Goal: Information Seeking & Learning: Learn about a topic

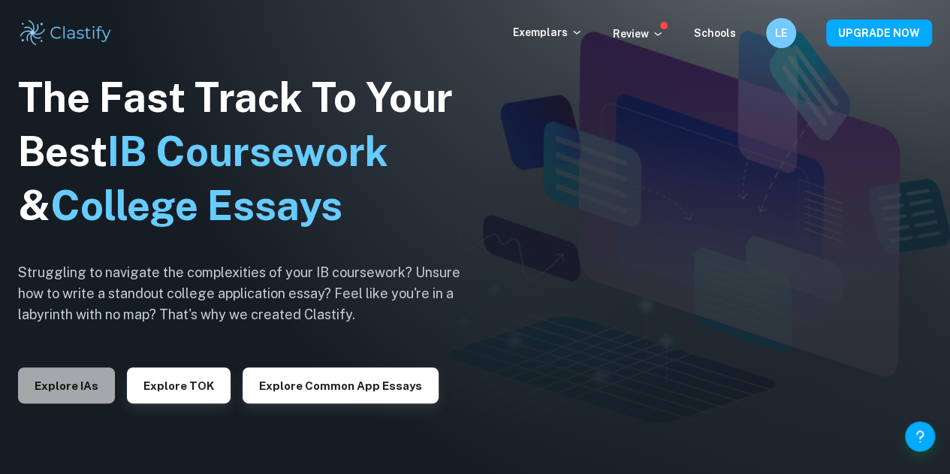
click at [87, 384] on button "Explore IAs" at bounding box center [66, 385] width 97 height 36
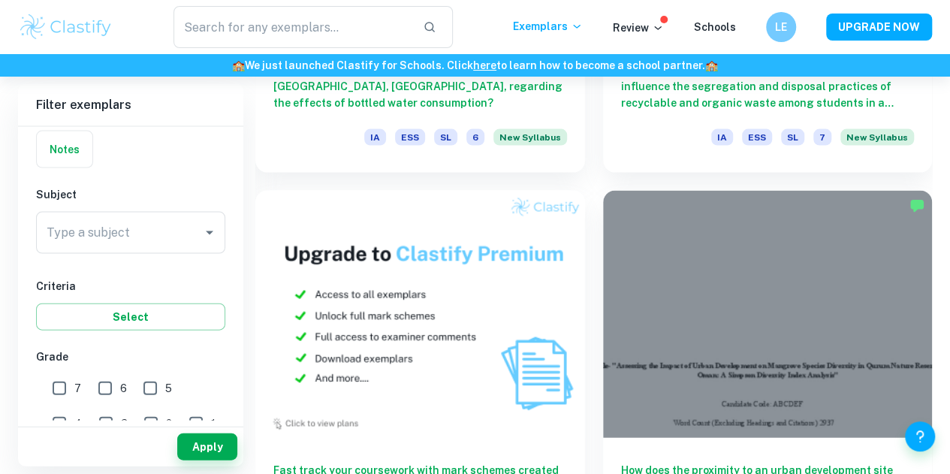
scroll to position [1517, 0]
click at [134, 226] on input "Type a subject" at bounding box center [119, 233] width 153 height 29
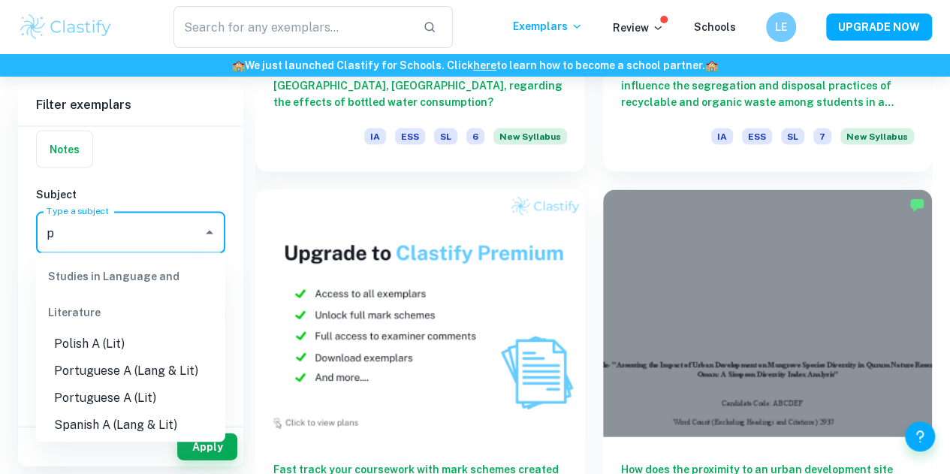
type input "p"
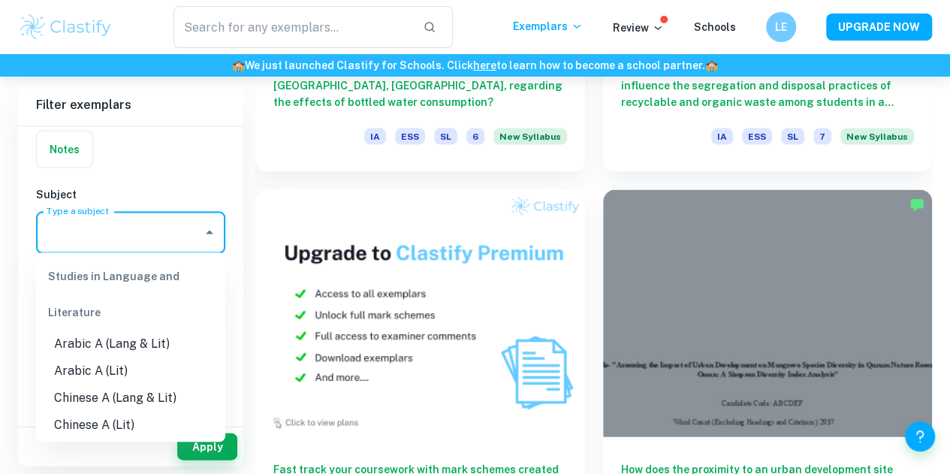
click at [155, 222] on input "Type a subject" at bounding box center [119, 233] width 153 height 29
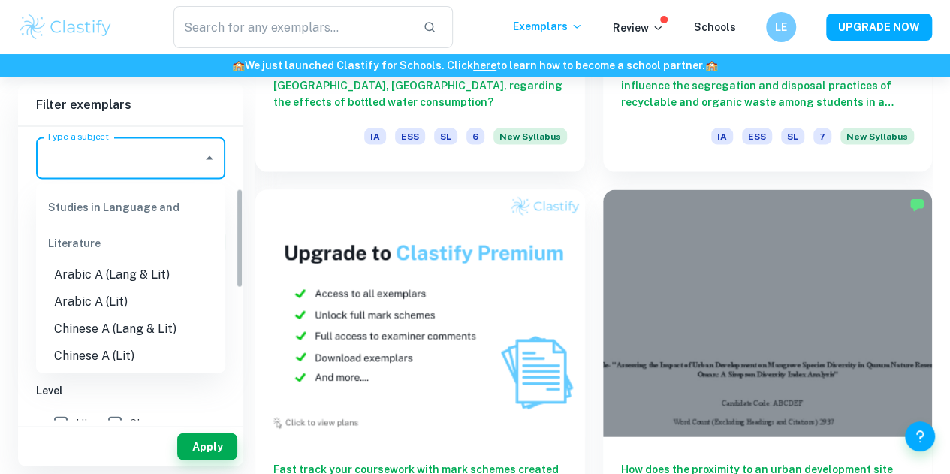
scroll to position [189, 0]
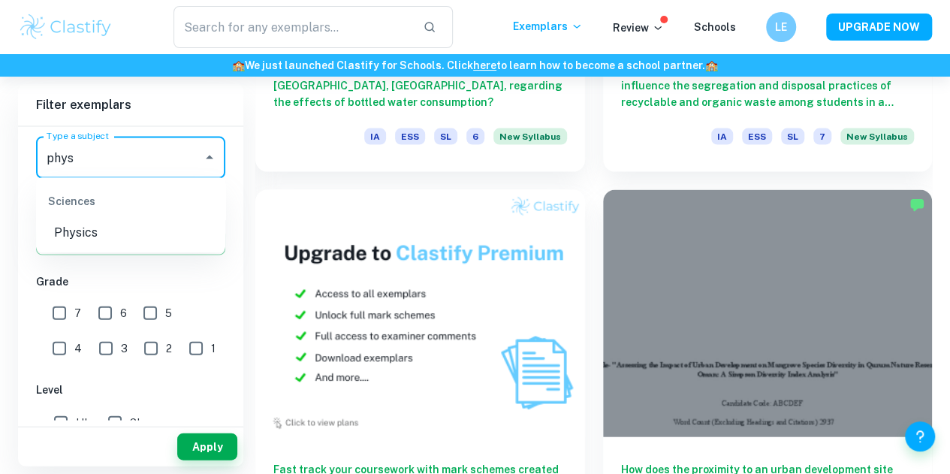
click at [132, 231] on li "Physics" at bounding box center [130, 233] width 189 height 27
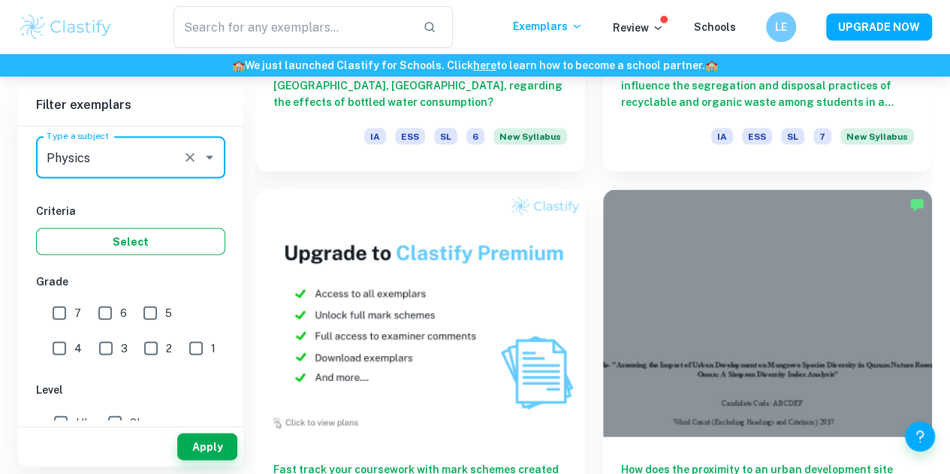
type input "Physics"
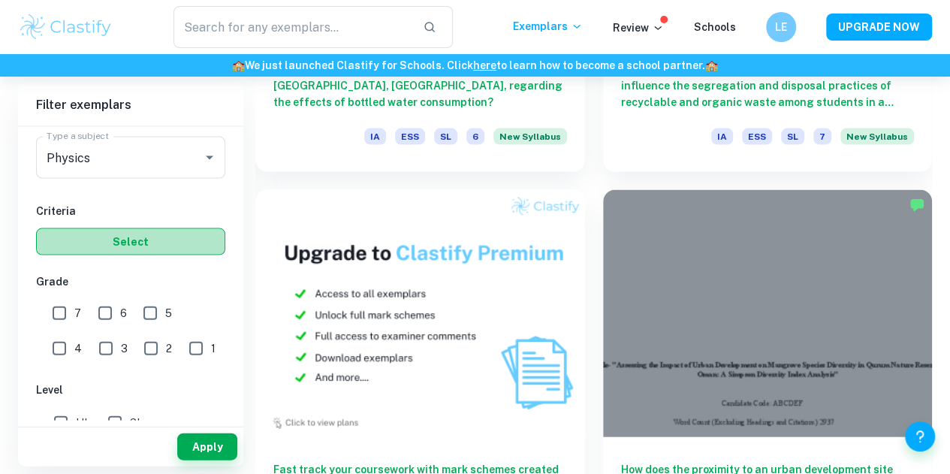
click at [135, 242] on button "Select" at bounding box center [130, 241] width 189 height 27
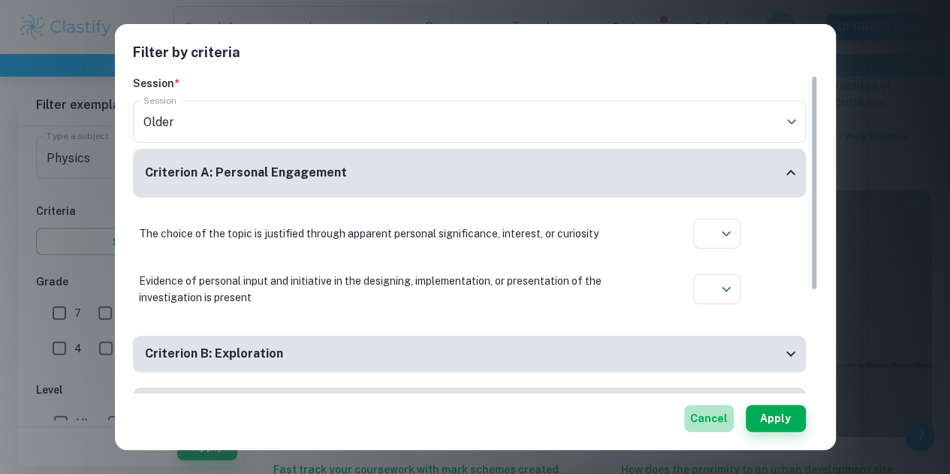
click at [691, 418] on button "Cancel" at bounding box center [709, 418] width 50 height 27
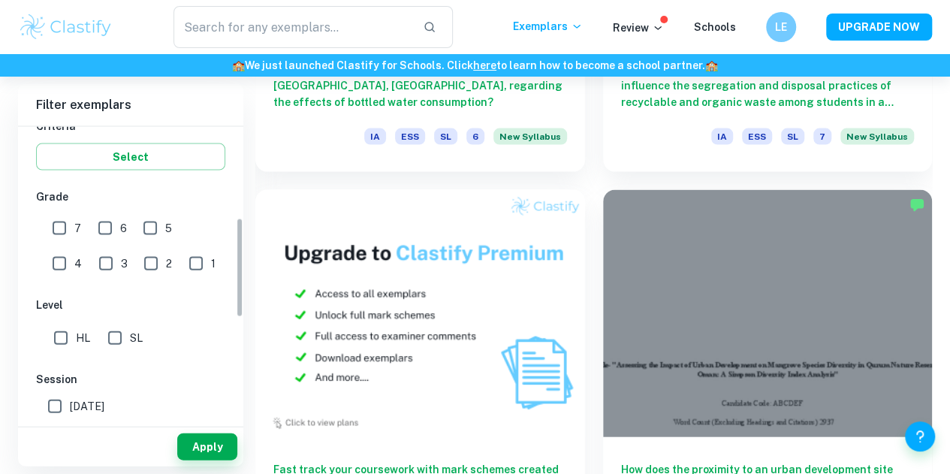
scroll to position [276, 0]
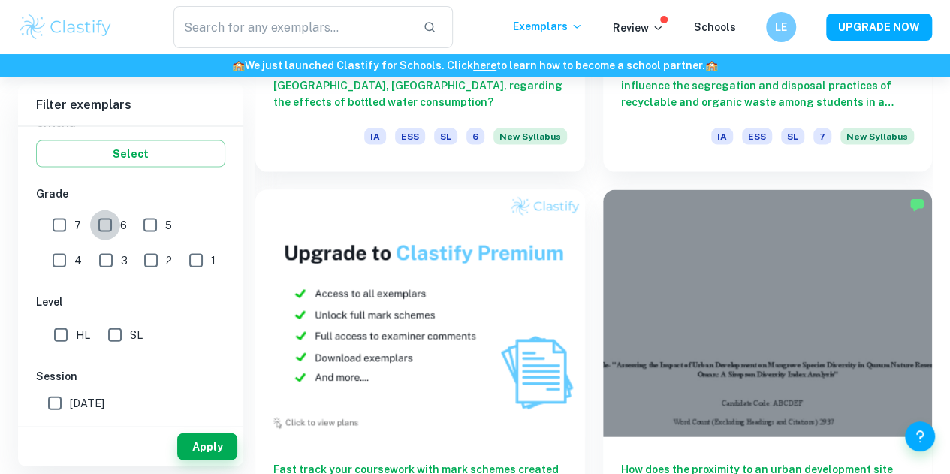
click at [101, 225] on input "6" at bounding box center [105, 225] width 30 height 30
checkbox input "true"
click at [54, 228] on input "7" at bounding box center [59, 225] width 30 height 30
checkbox input "true"
click at [62, 331] on input "HL" at bounding box center [61, 335] width 30 height 30
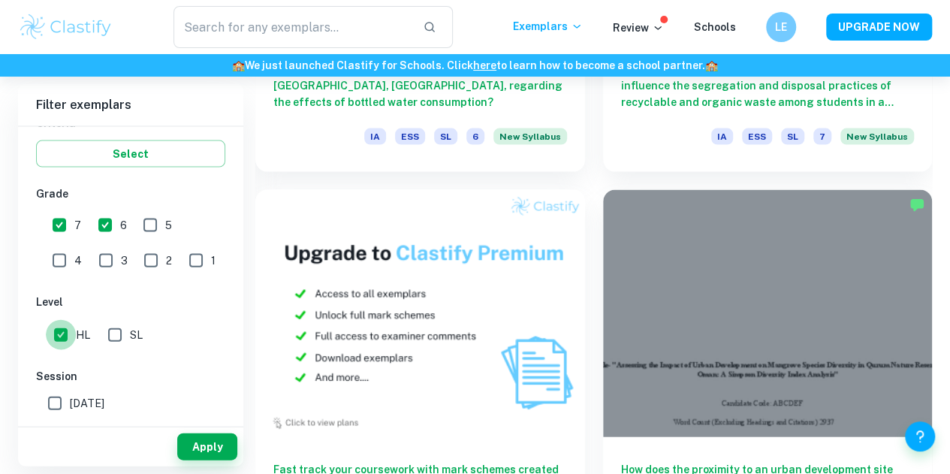
click at [62, 330] on input "HL" at bounding box center [61, 335] width 30 height 30
checkbox input "false"
click at [125, 333] on input "SL" at bounding box center [115, 335] width 30 height 30
checkbox input "true"
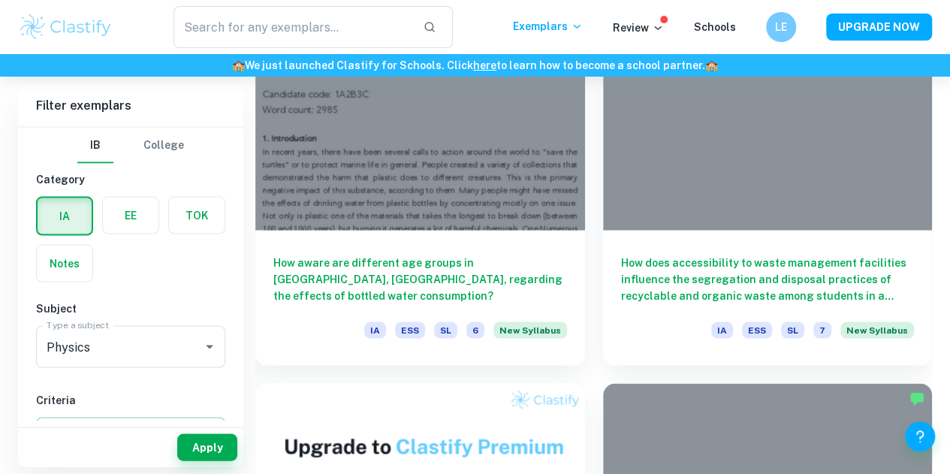
scroll to position [1323, 0]
click at [211, 444] on button "Apply" at bounding box center [207, 446] width 60 height 27
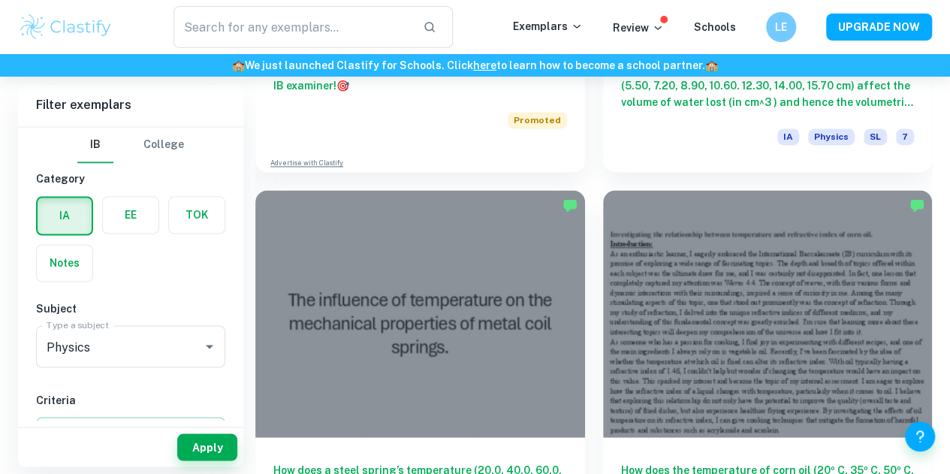
scroll to position [1118, 0]
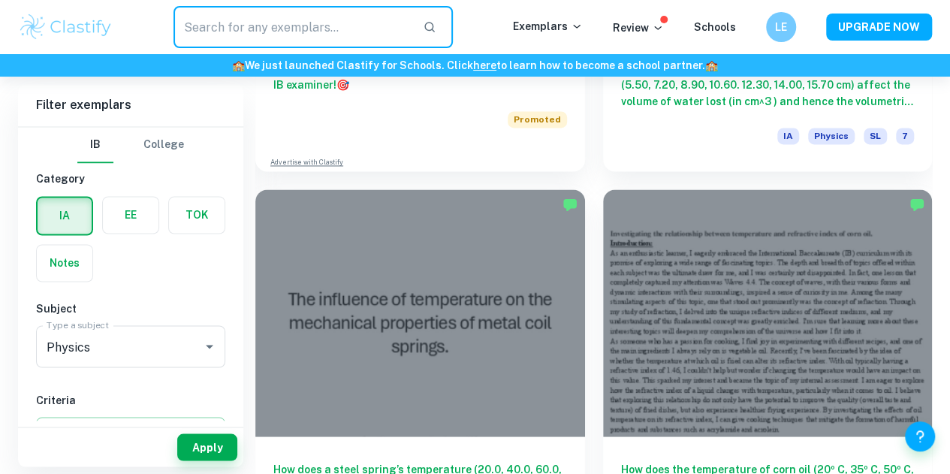
click at [300, 26] on input "text" at bounding box center [291, 27] width 237 height 42
type input "uniform circular motion"
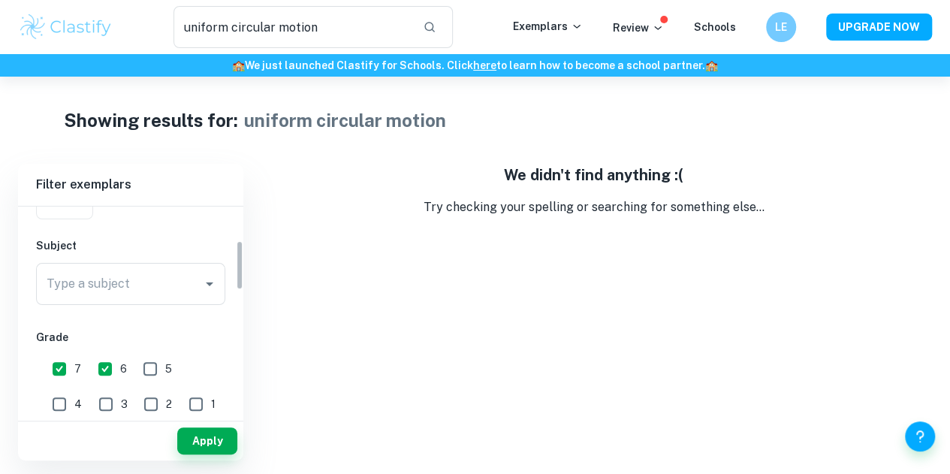
scroll to position [143, 0]
click at [108, 378] on input "6" at bounding box center [105, 367] width 30 height 30
checkbox input "false"
click at [59, 367] on input "7" at bounding box center [59, 367] width 30 height 30
checkbox input "false"
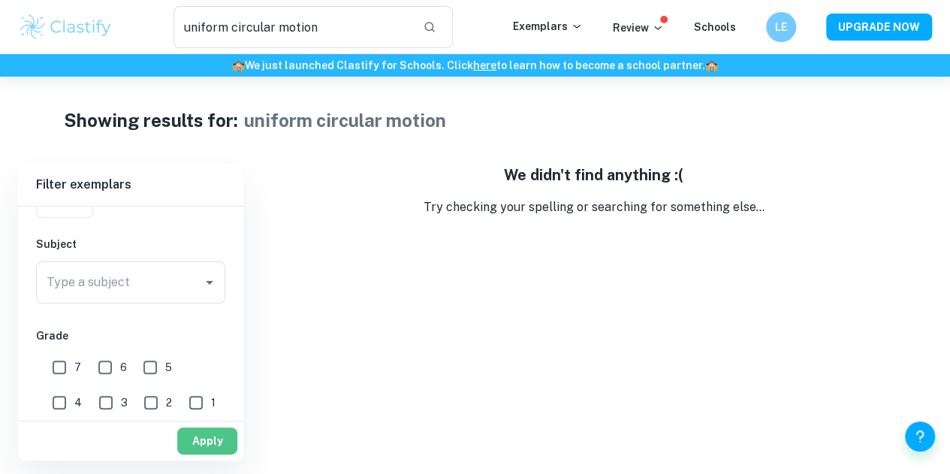
click at [231, 437] on button "Apply" at bounding box center [207, 440] width 60 height 27
